Goal: Task Accomplishment & Management: Manage account settings

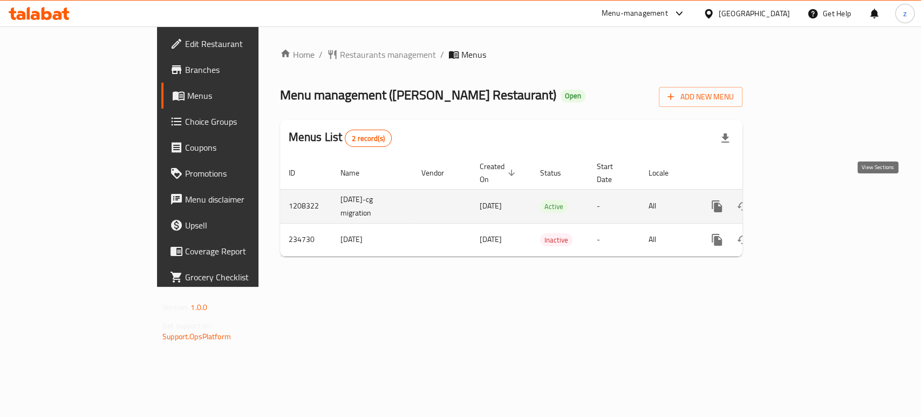
click at [808, 193] on link "enhanced table" at bounding box center [795, 206] width 26 height 26
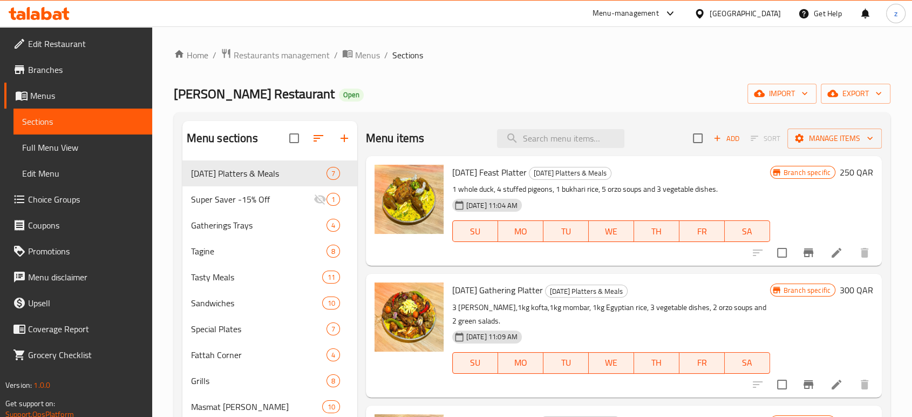
click at [554, 148] on div "Menu items Add Sort Manage items" at bounding box center [624, 138] width 516 height 35
click at [552, 139] on input "search" at bounding box center [560, 138] width 127 height 19
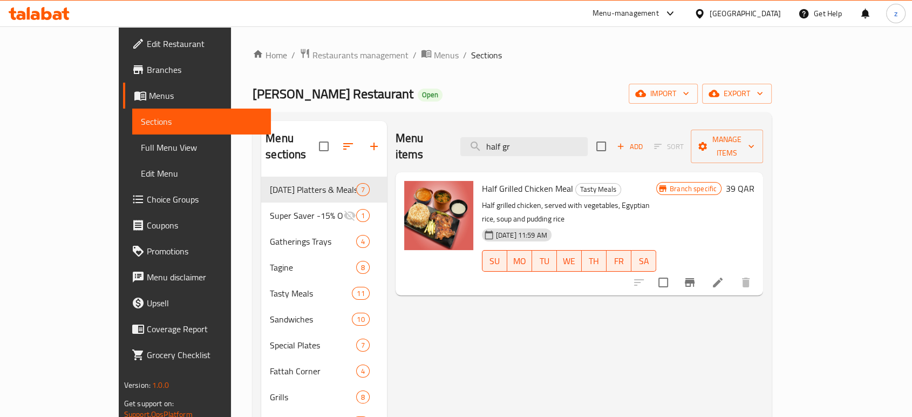
type input "half gr"
click at [696, 276] on icon "Branch-specific-item" at bounding box center [689, 282] width 13 height 13
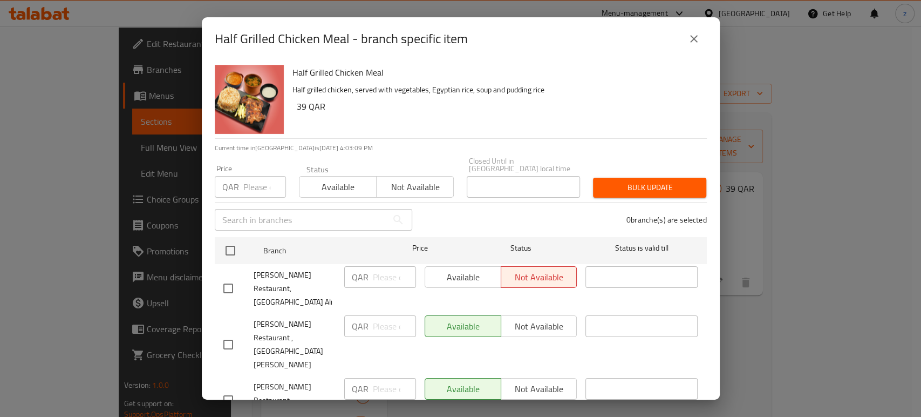
click at [693, 39] on icon "close" at bounding box center [694, 39] width 8 height 8
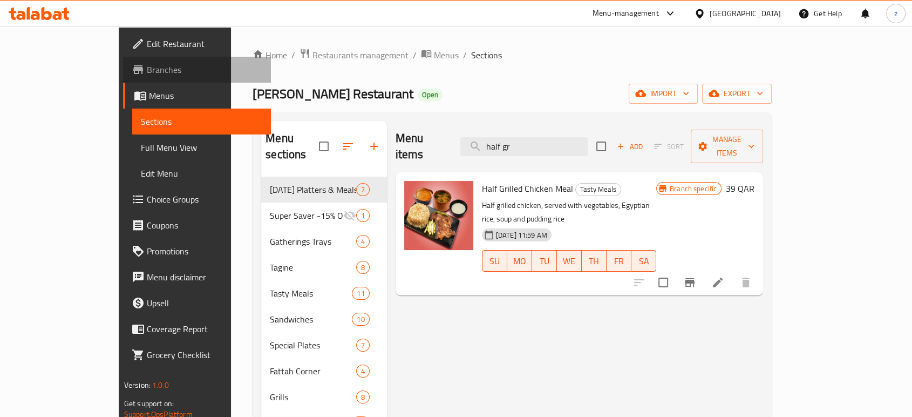
click at [147, 72] on span "Branches" at bounding box center [204, 69] width 115 height 13
